Goal: Task Accomplishment & Management: Use online tool/utility

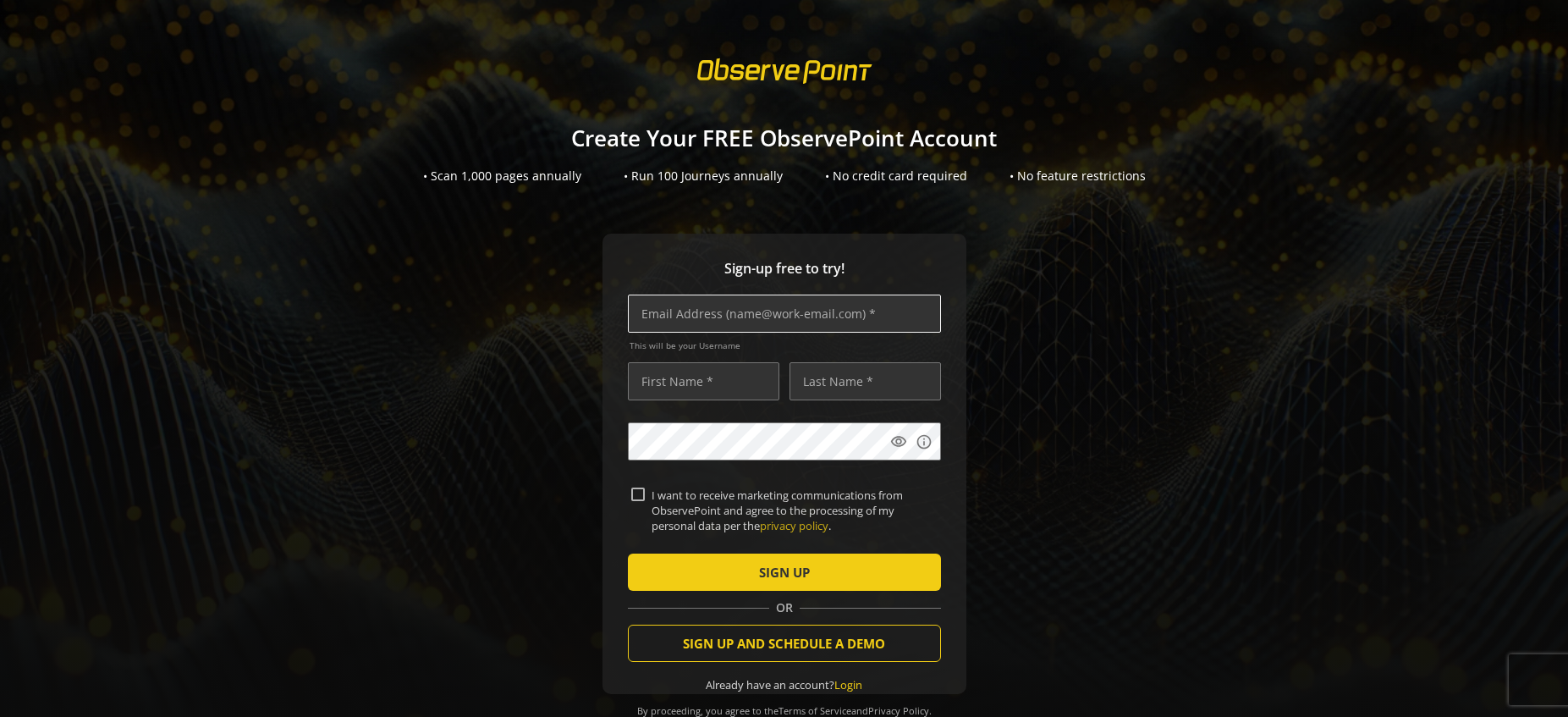
click at [787, 316] on input "text" at bounding box center [784, 313] width 313 height 38
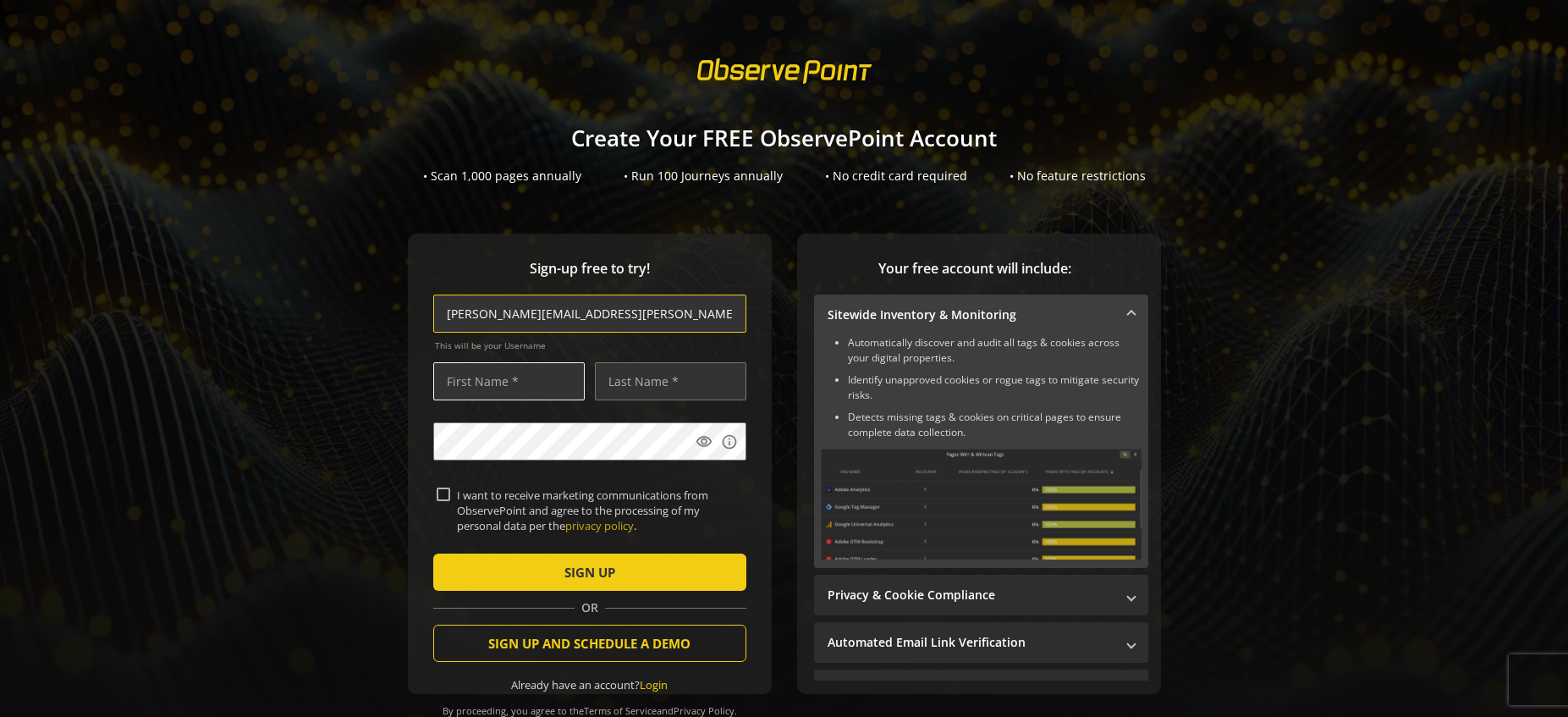
type input "[PERSON_NAME][EMAIL_ADDRESS][PERSON_NAME][DOMAIN_NAME]"
click at [532, 389] on input "text" at bounding box center [509, 381] width 152 height 38
type input "[PERSON_NAME]"
type input "cook"
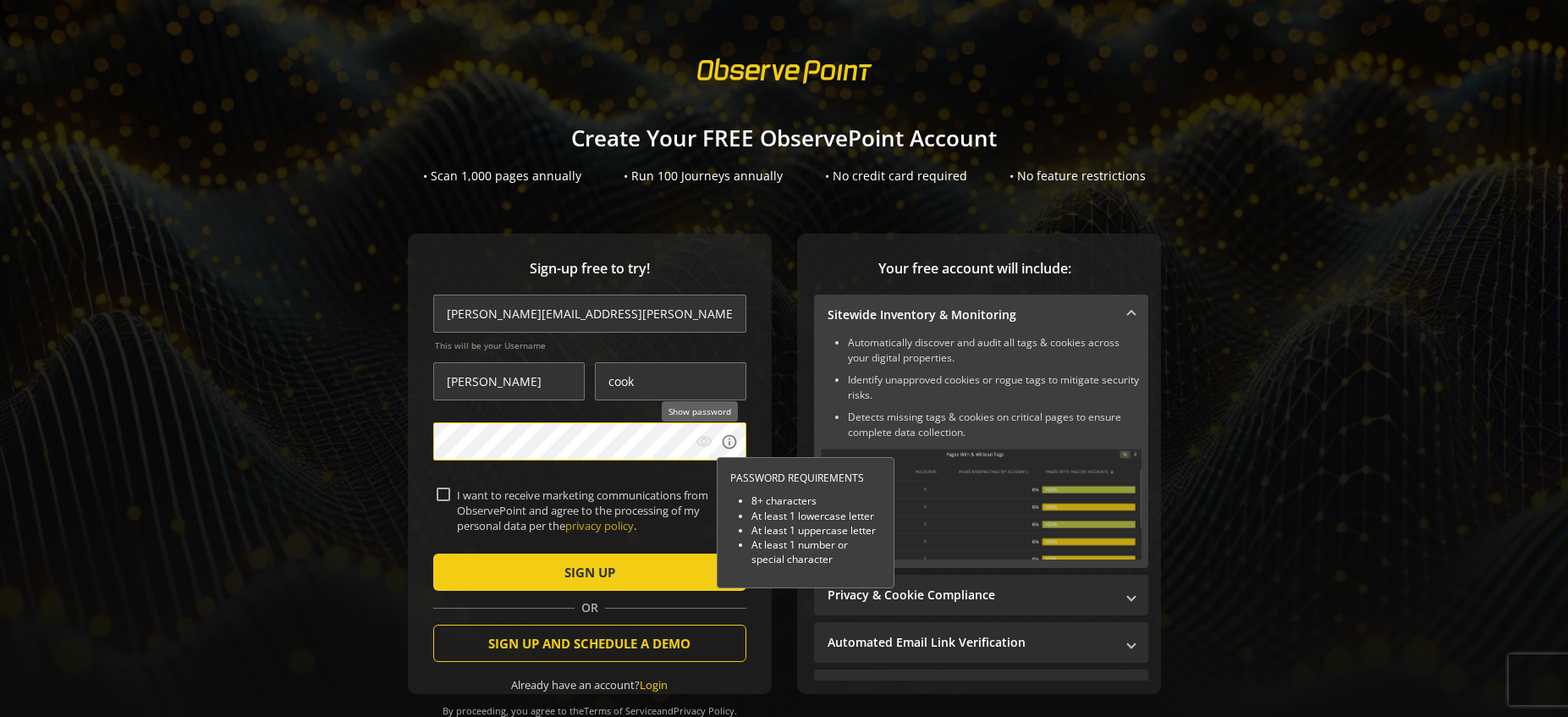
click at [705, 441] on mat-icon "visibility" at bounding box center [704, 441] width 17 height 17
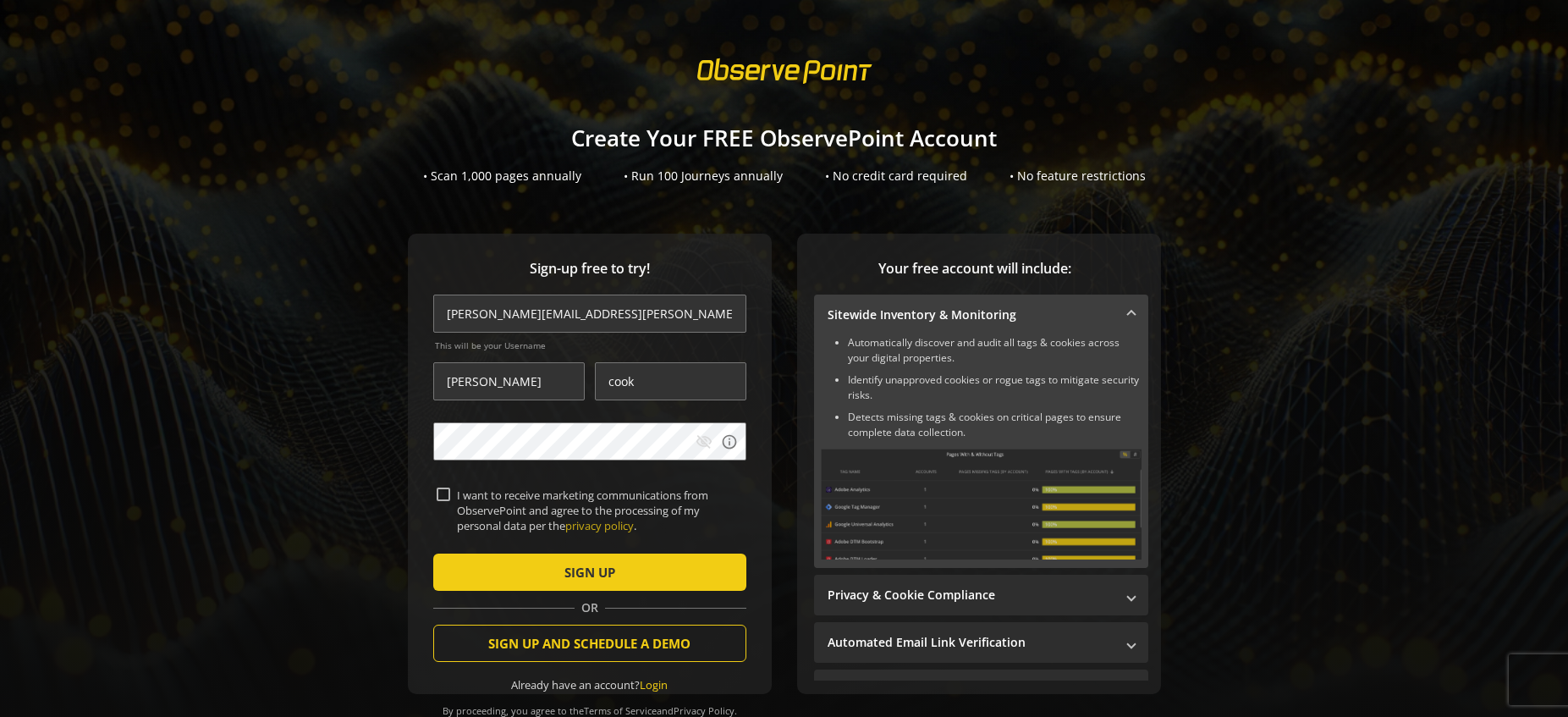
click at [705, 441] on mat-icon "visibility_off" at bounding box center [704, 441] width 17 height 17
click at [600, 570] on span "SIGN UP" at bounding box center [590, 571] width 51 height 31
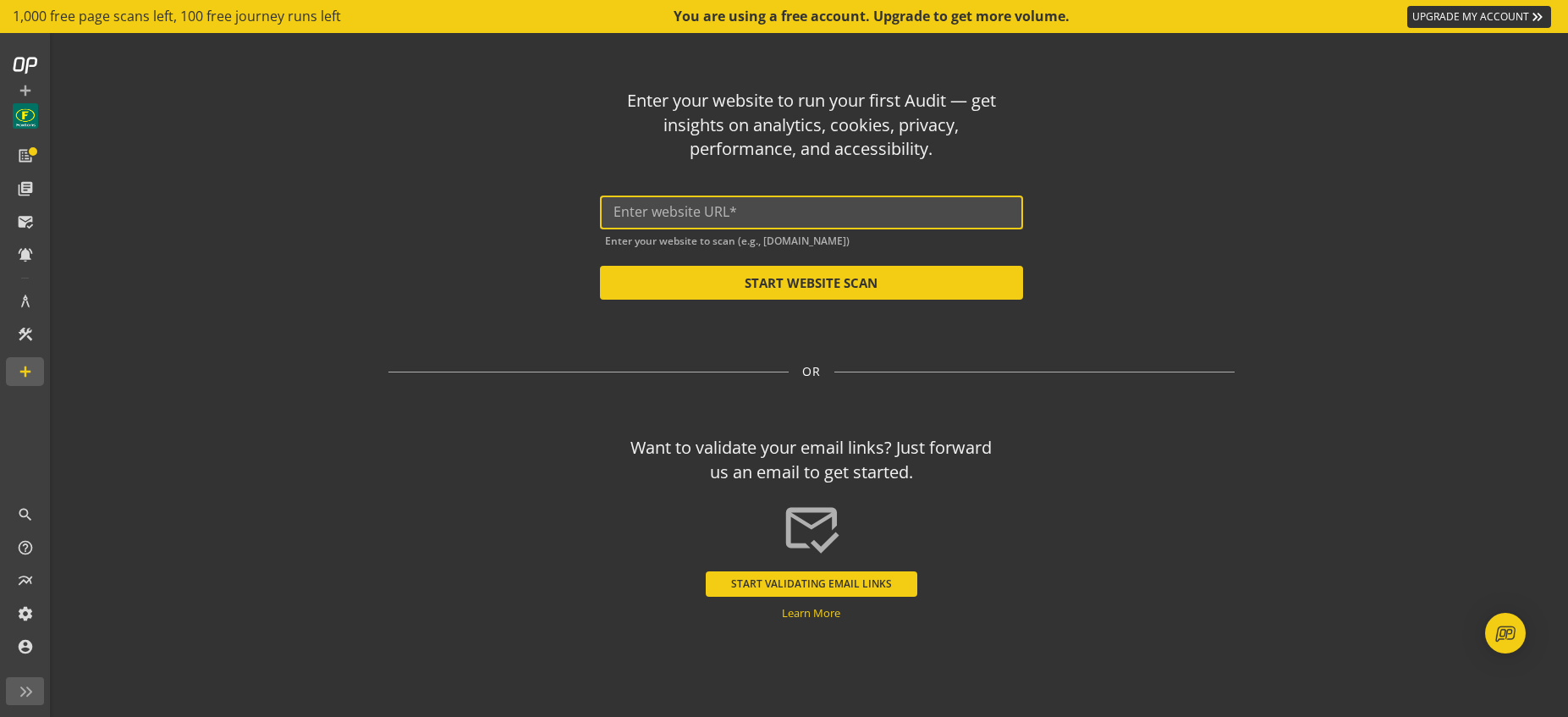
click at [783, 209] on input "text" at bounding box center [811, 212] width 396 height 16
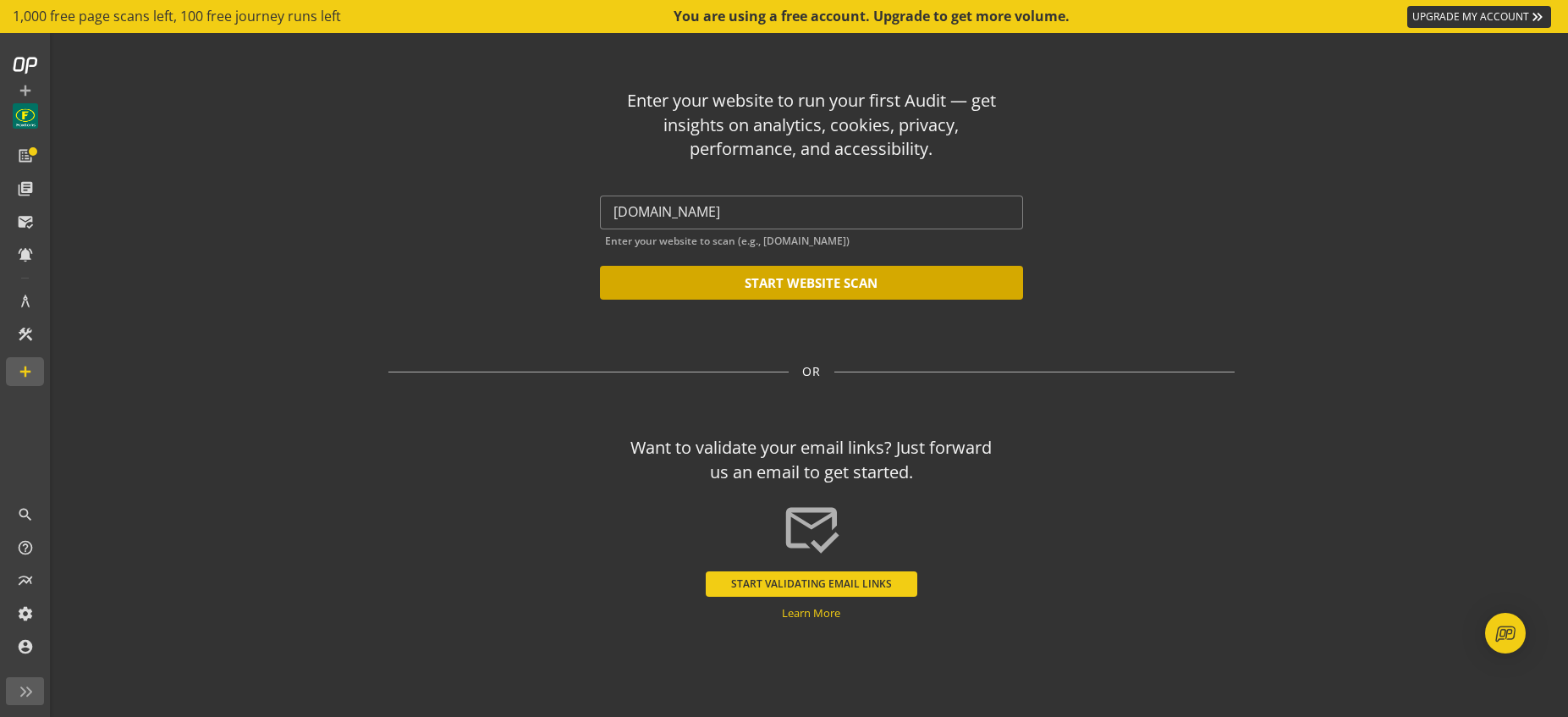
click at [815, 287] on button "START WEBSITE SCAN" at bounding box center [812, 283] width 423 height 34
type input "[URL][DOMAIN_NAME]"
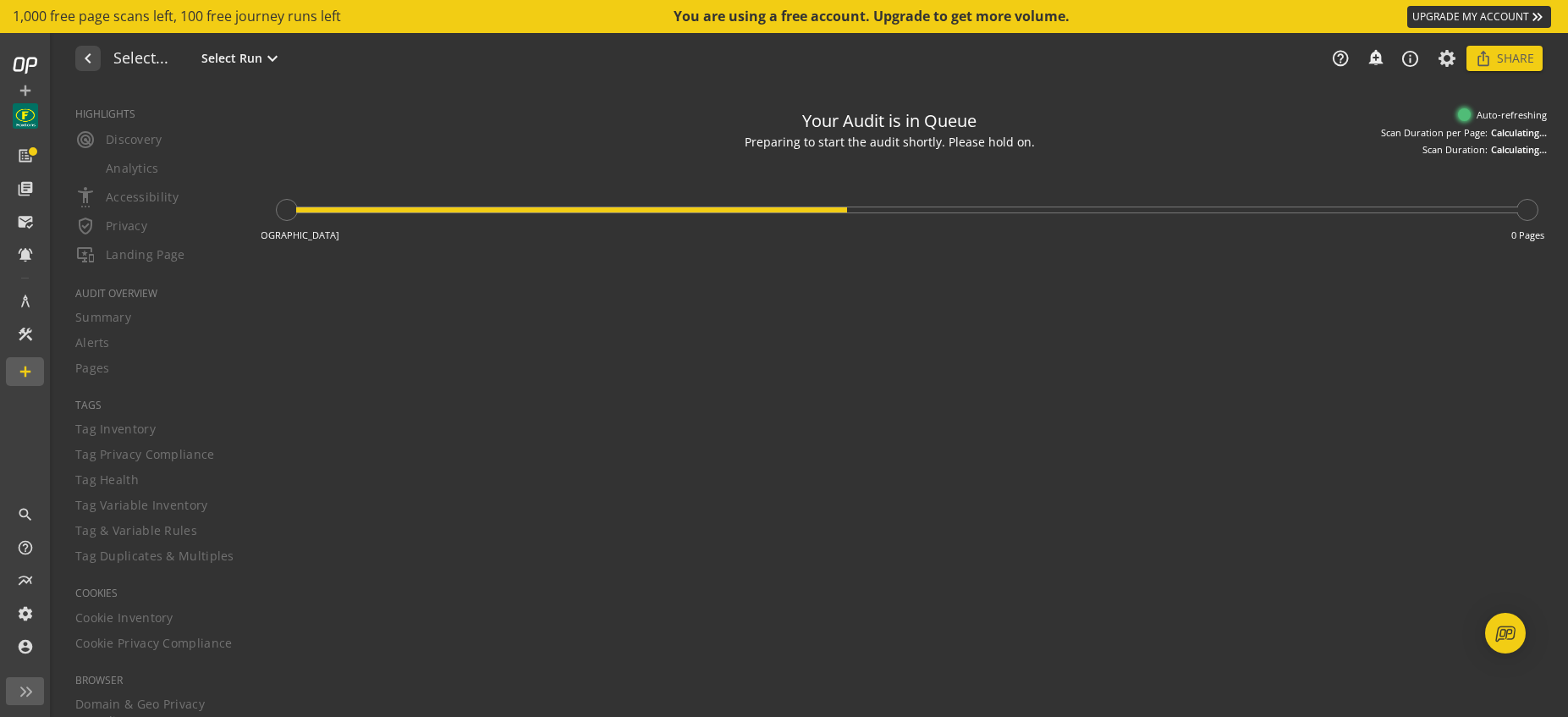
type textarea "Notes can include: -a description of what this audit is validating -changes in …"
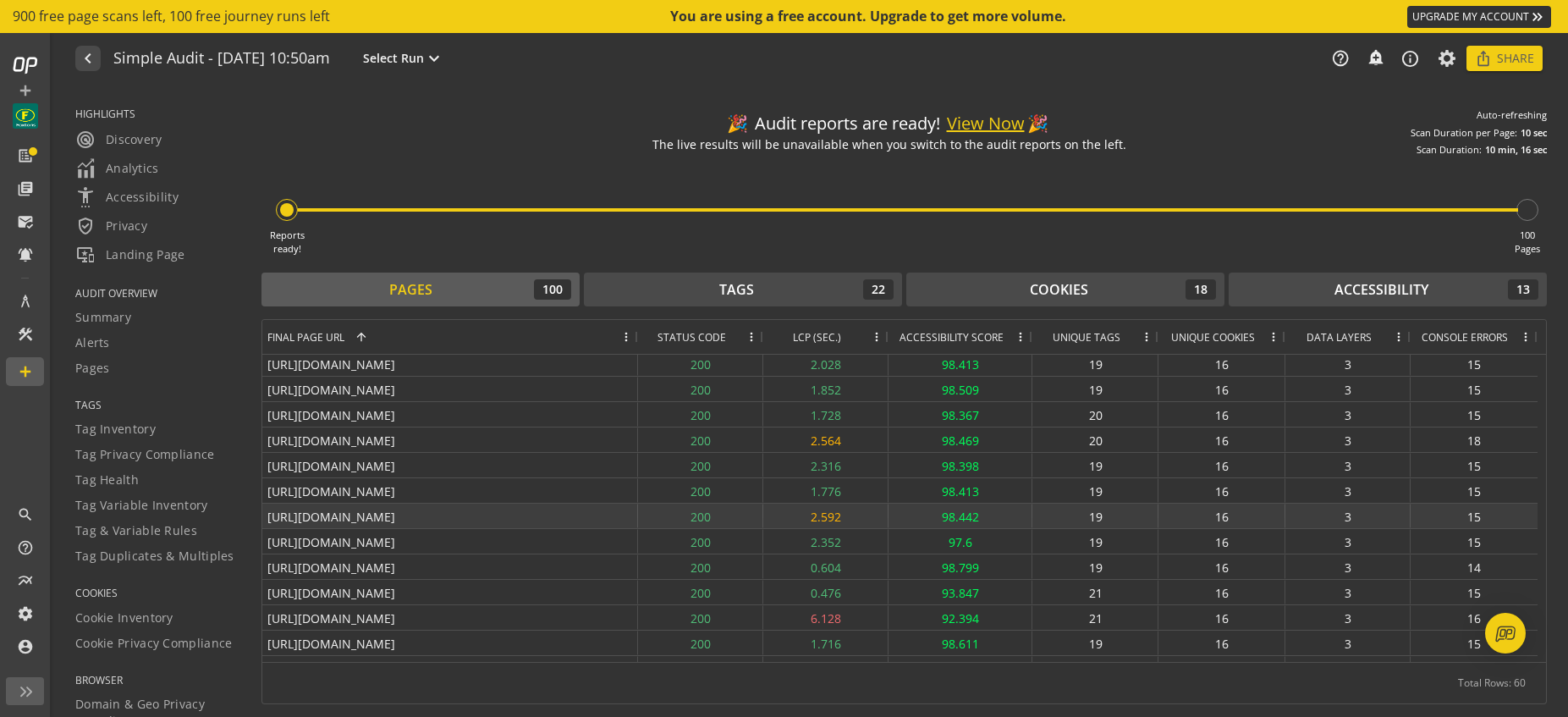
scroll to position [369, 0]
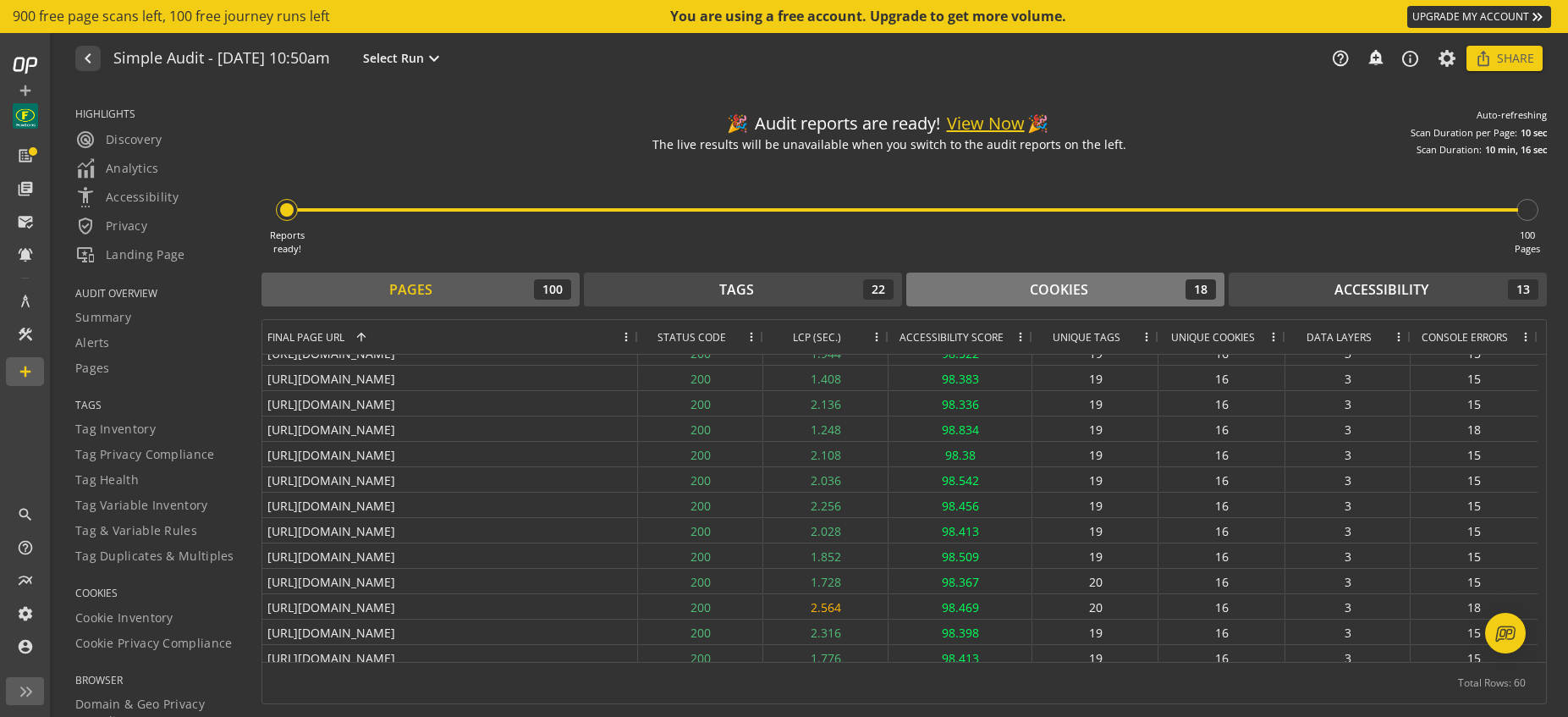
click at [1068, 287] on div "Cookies" at bounding box center [1058, 290] width 59 height 19
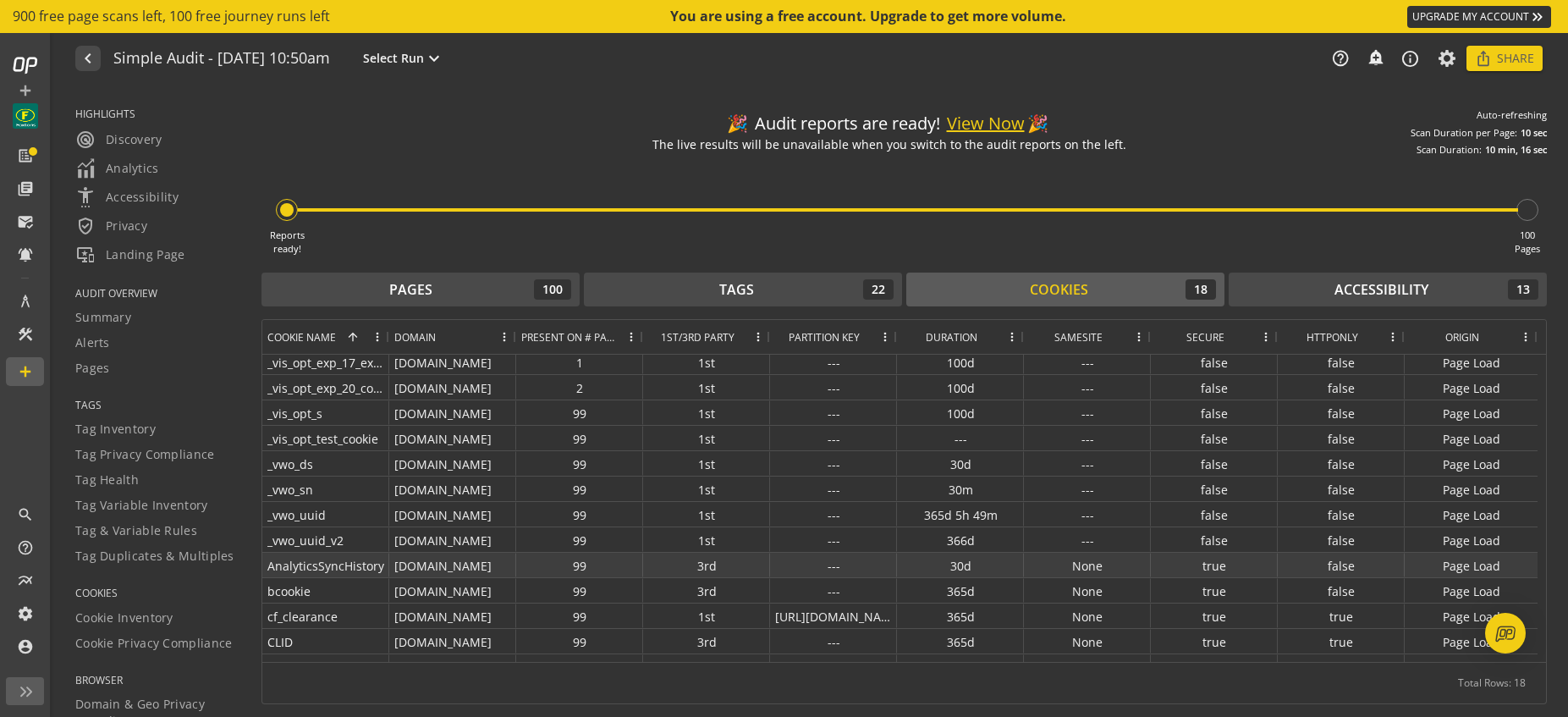
scroll to position [0, 0]
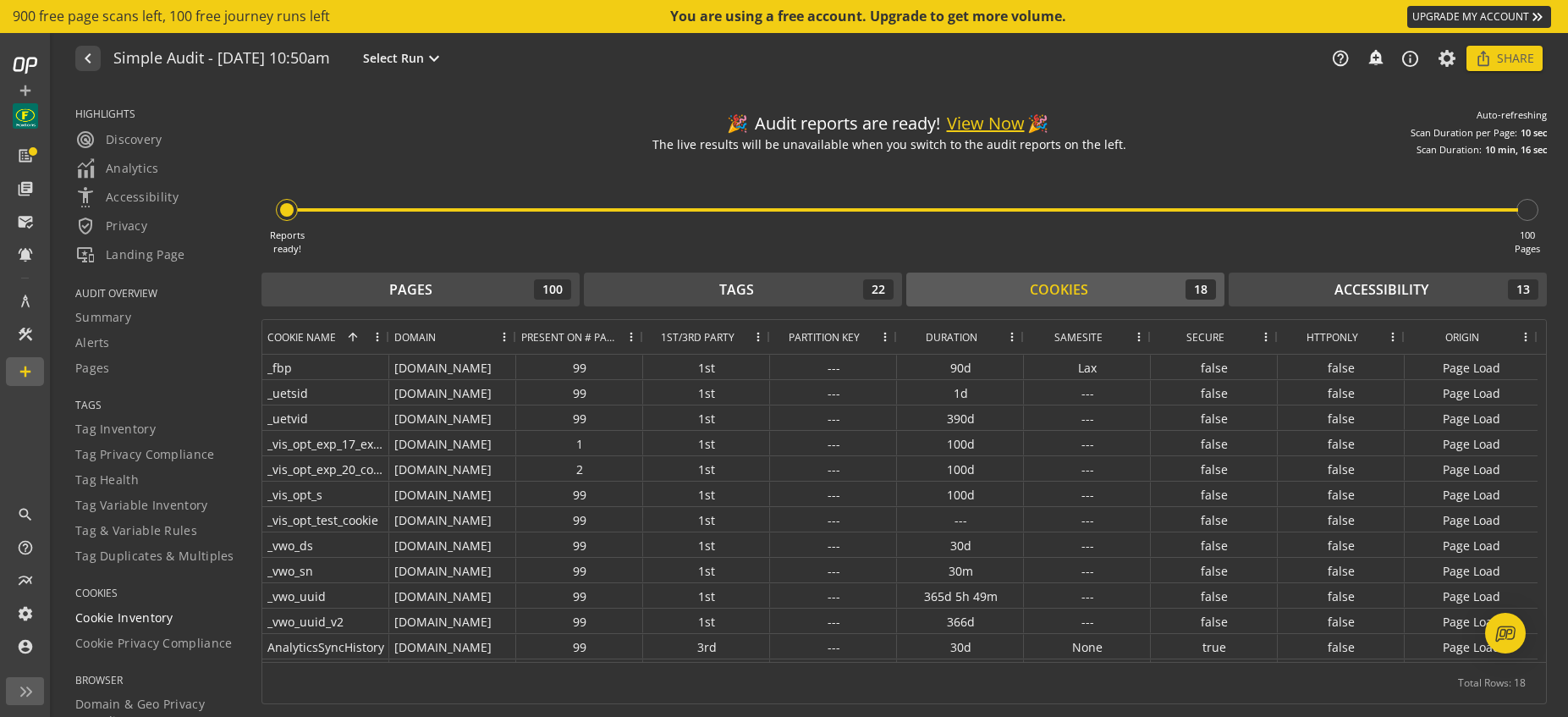
click at [154, 618] on span "Cookie Inventory" at bounding box center [125, 617] width 98 height 17
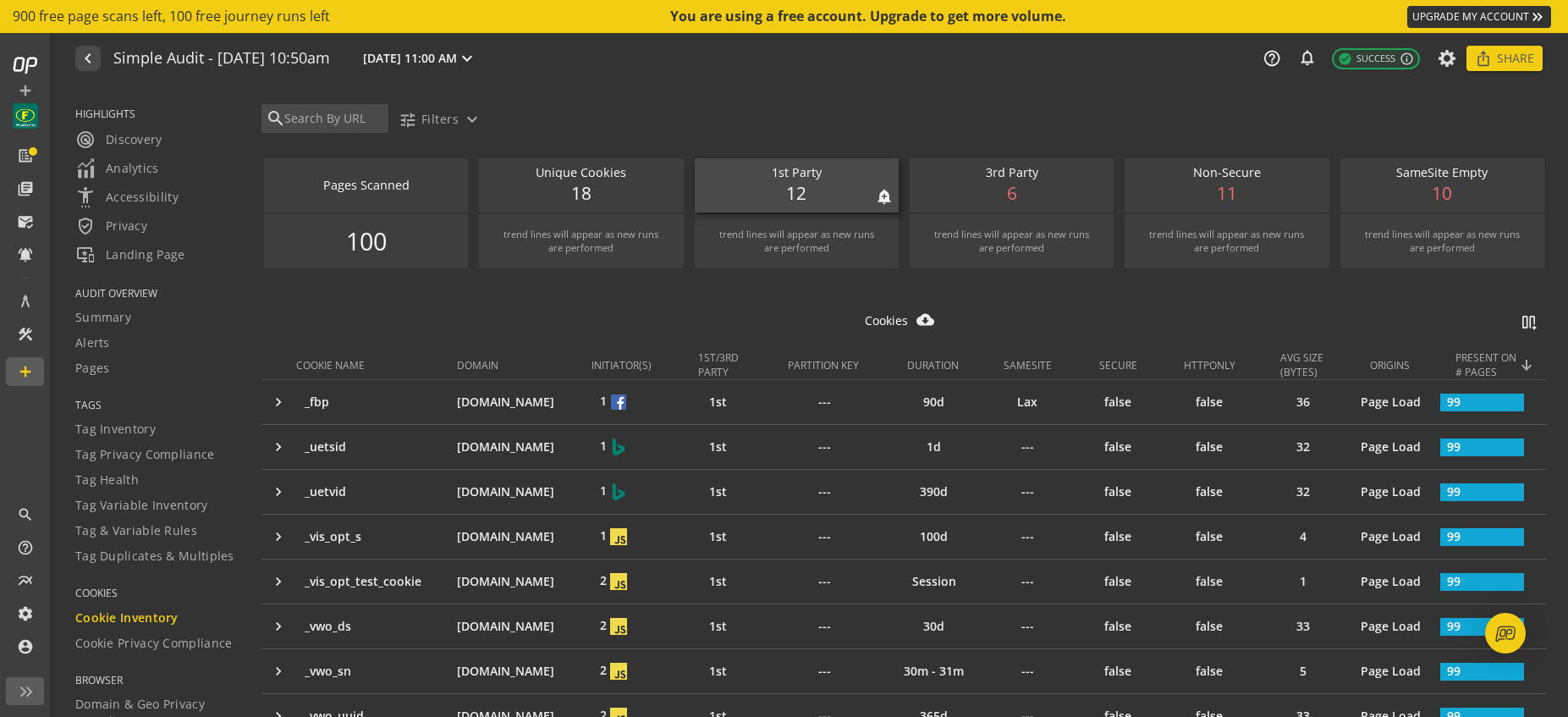
click at [776, 182] on div "1st Party notifications_none add_alert 12" at bounding box center [797, 185] width 204 height 54
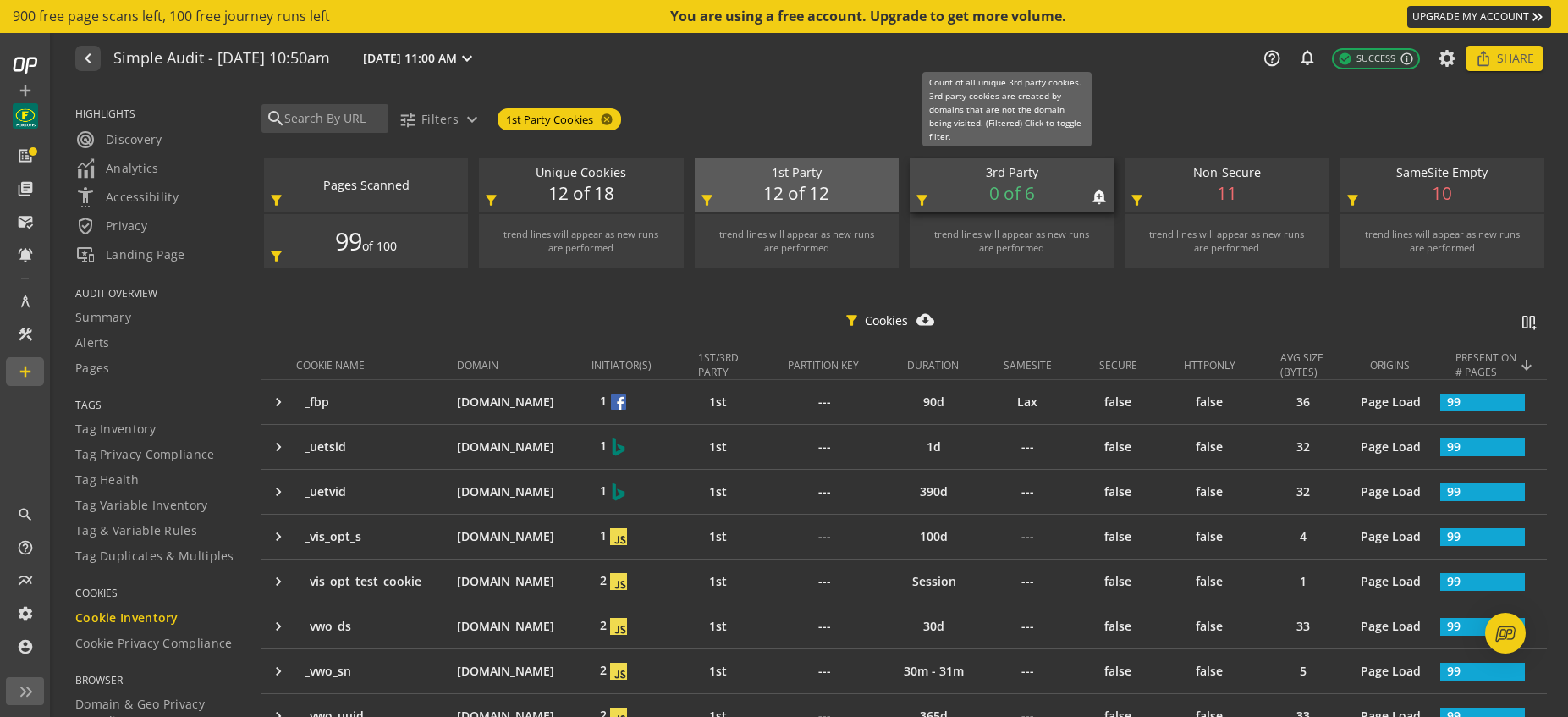
click at [1020, 185] on span "0 of 6" at bounding box center [1012, 193] width 46 height 25
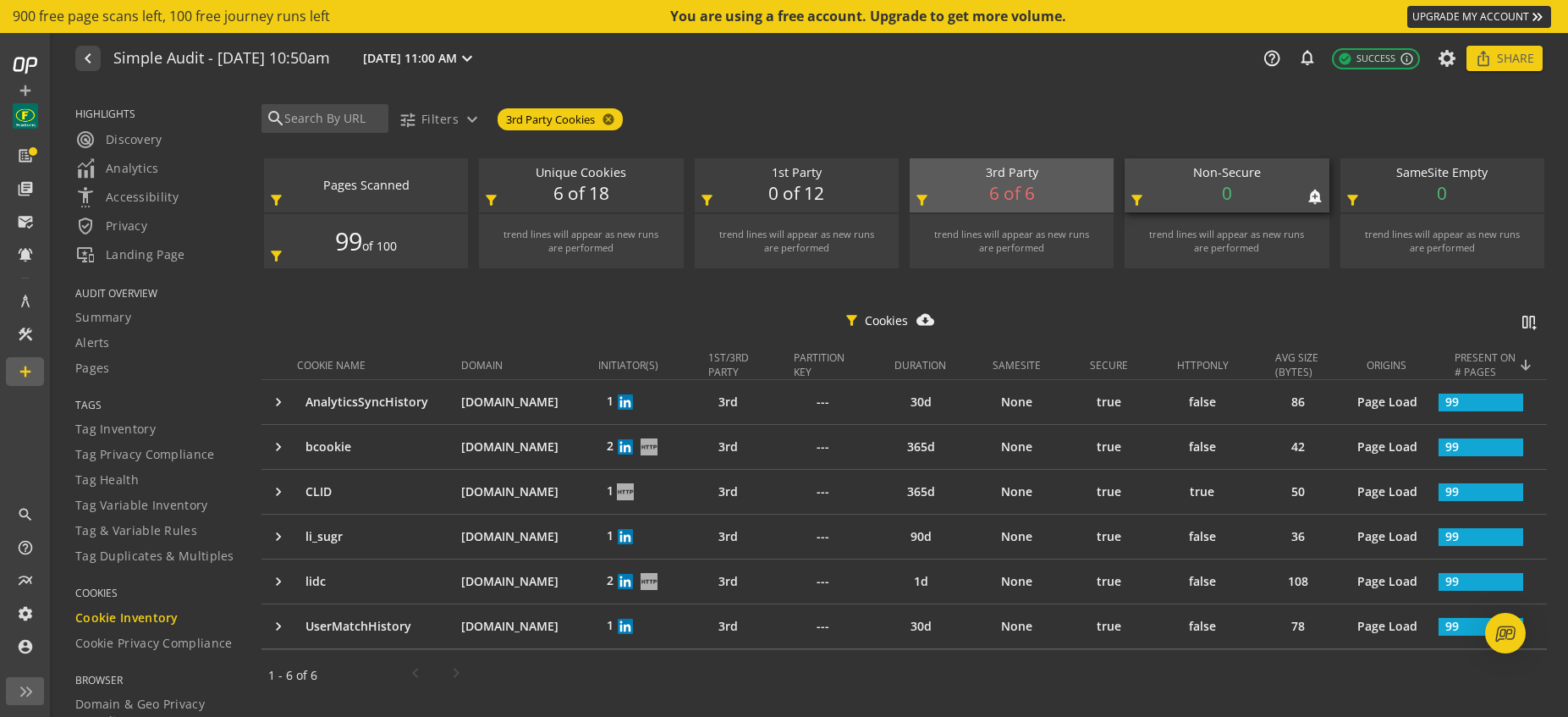
click at [1231, 176] on div "Non-Secure" at bounding box center [1226, 173] width 187 height 18
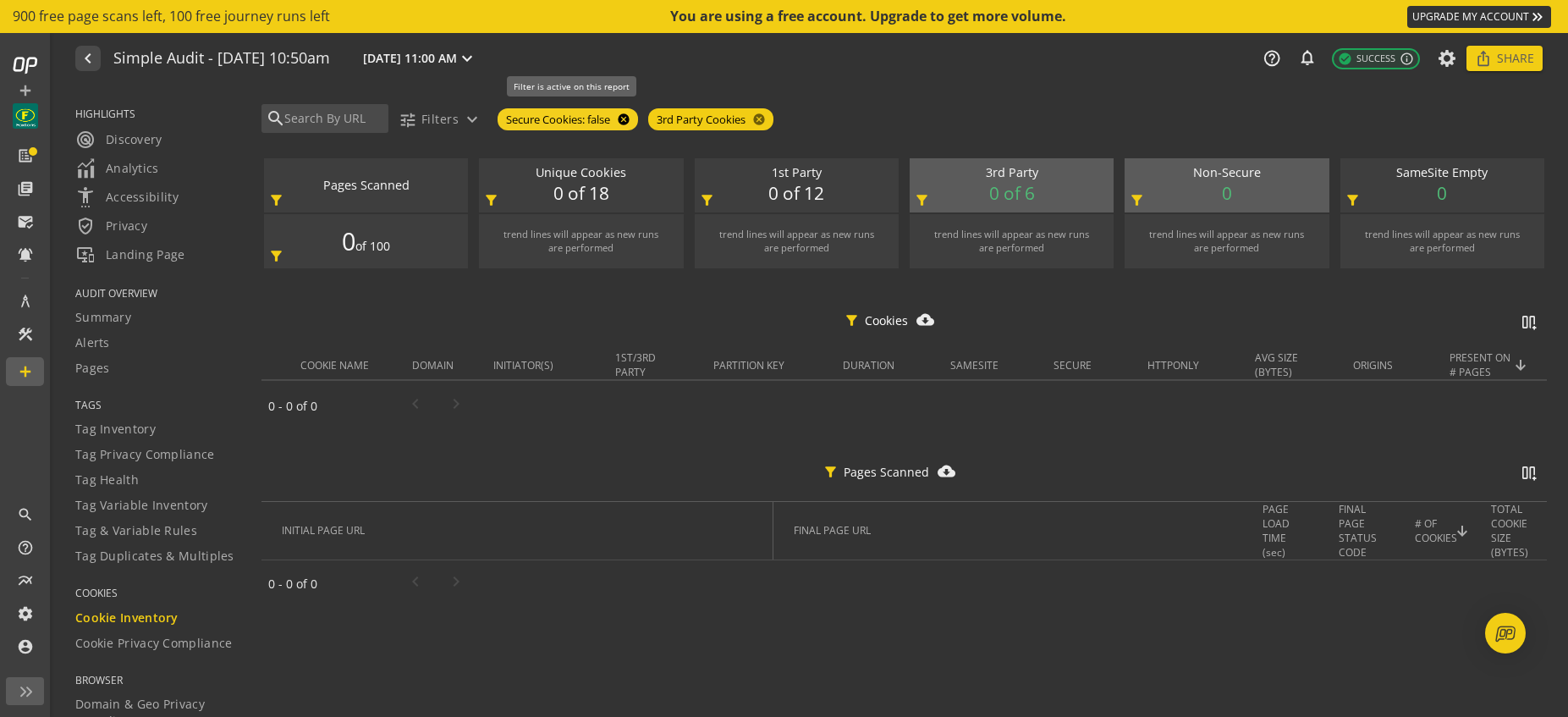
click at [626, 118] on mat-icon "cancel" at bounding box center [621, 118] width 24 height 13
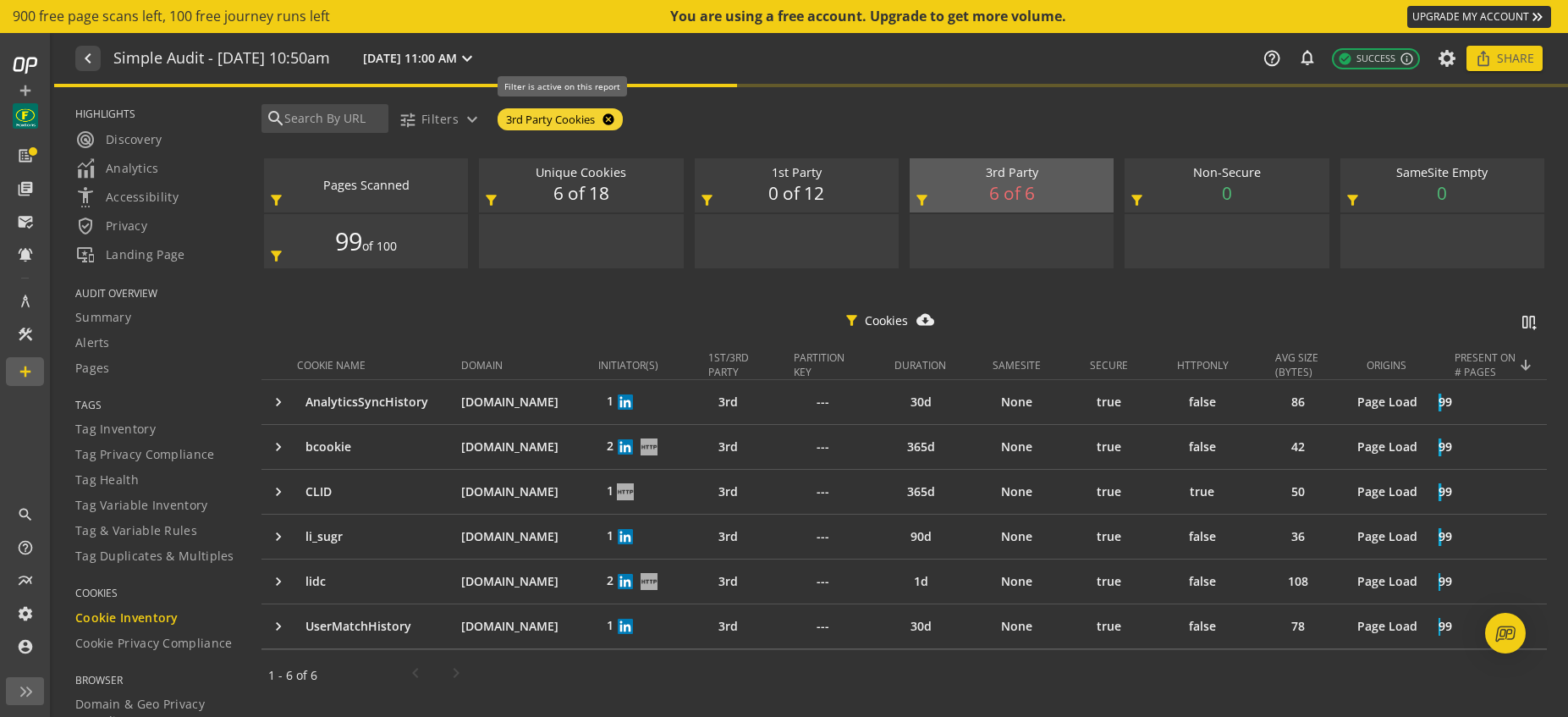
click at [613, 118] on mat-icon "cancel" at bounding box center [606, 118] width 24 height 13
